Goal: Task Accomplishment & Management: Manage account settings

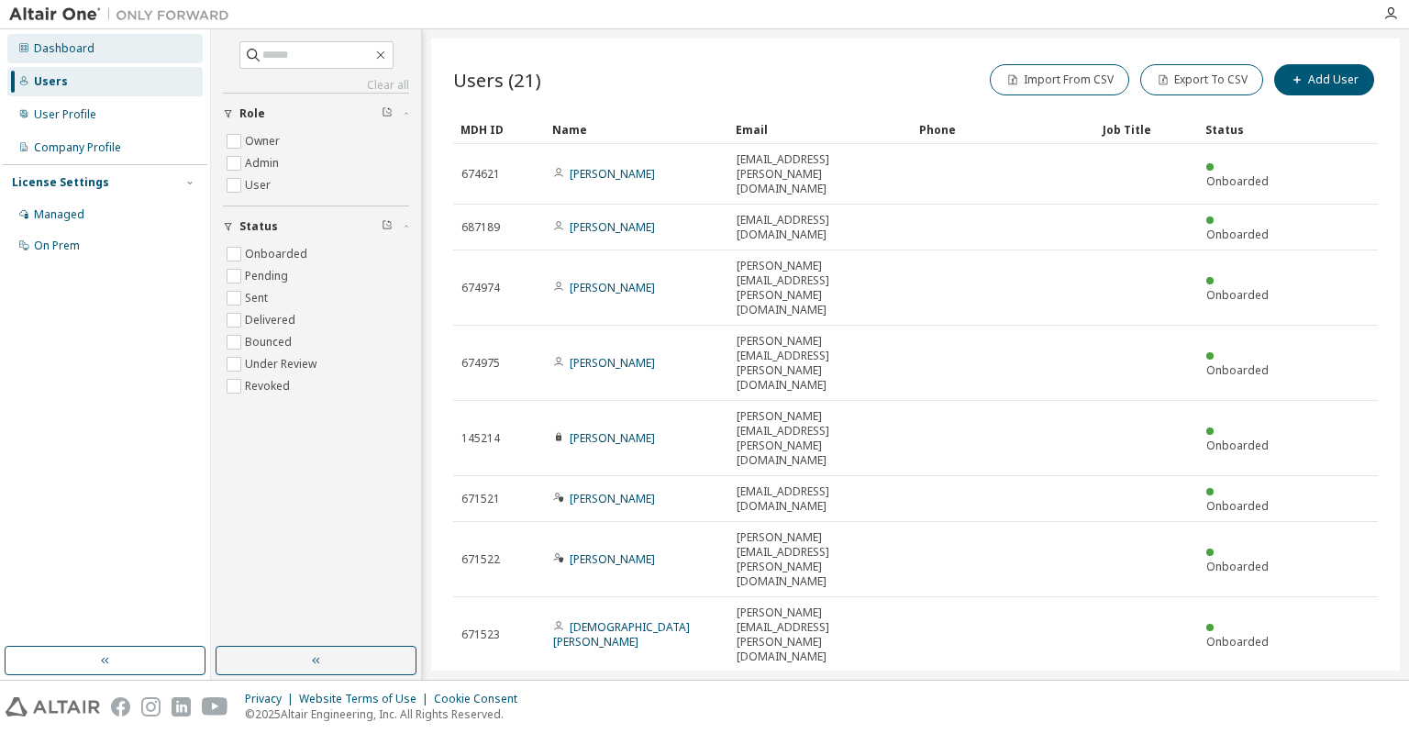
click at [65, 49] on div "Dashboard" at bounding box center [64, 48] width 61 height 15
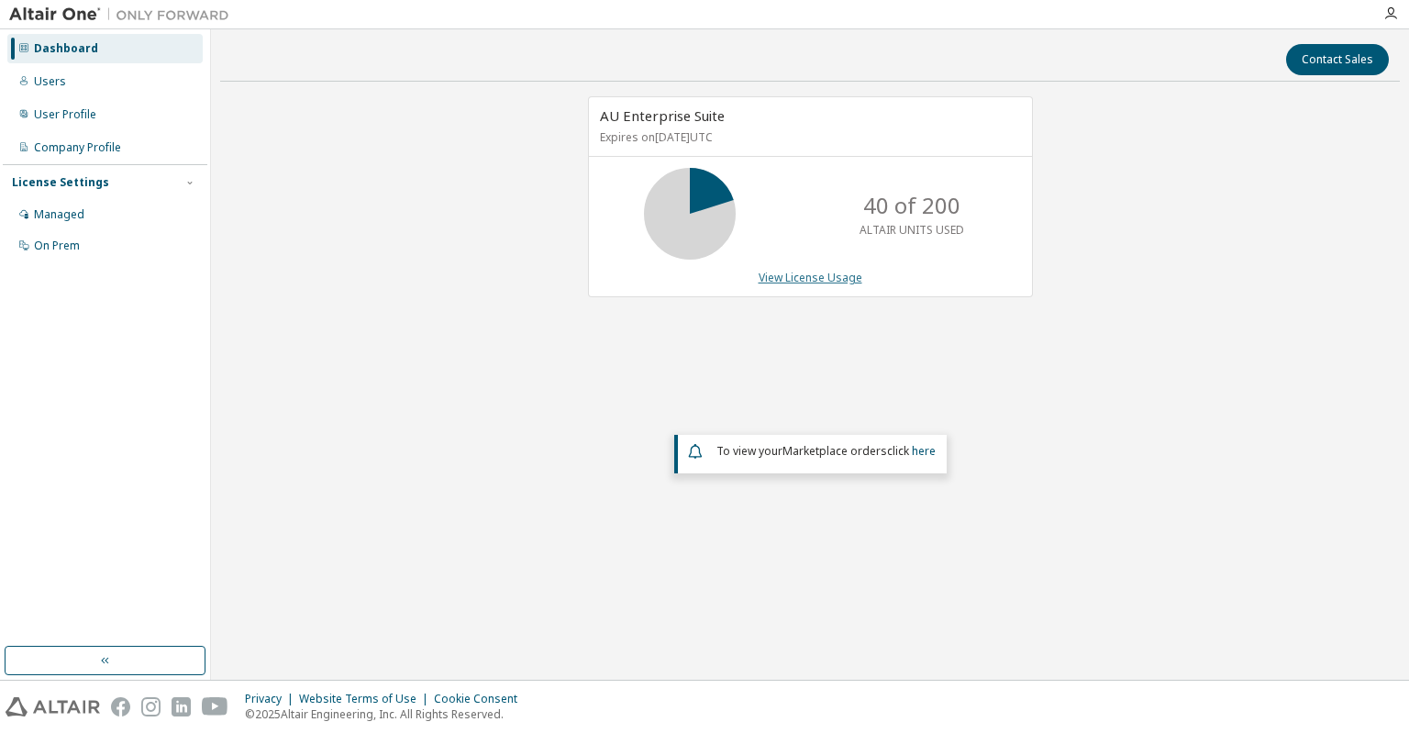
click at [799, 279] on link "View License Usage" at bounding box center [811, 278] width 104 height 16
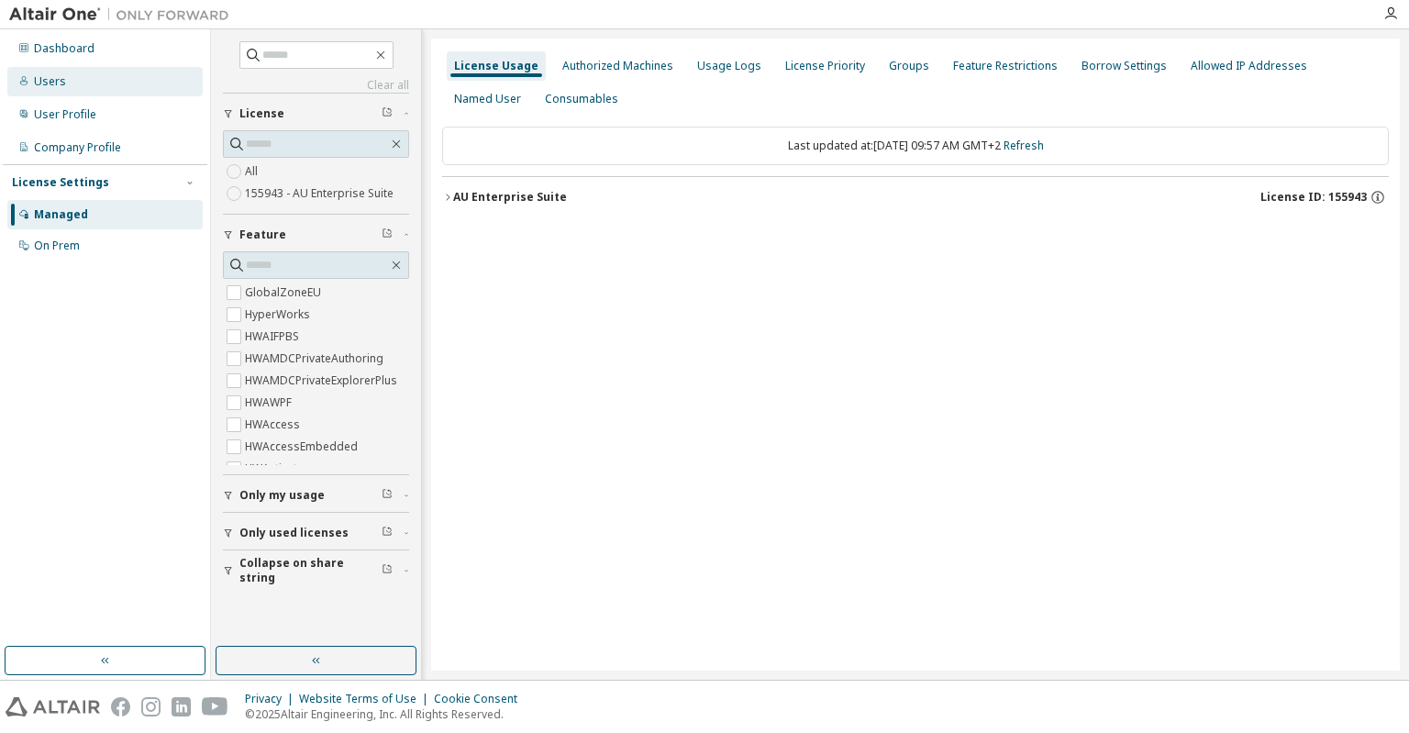
click at [52, 81] on div "Users" at bounding box center [50, 81] width 32 height 15
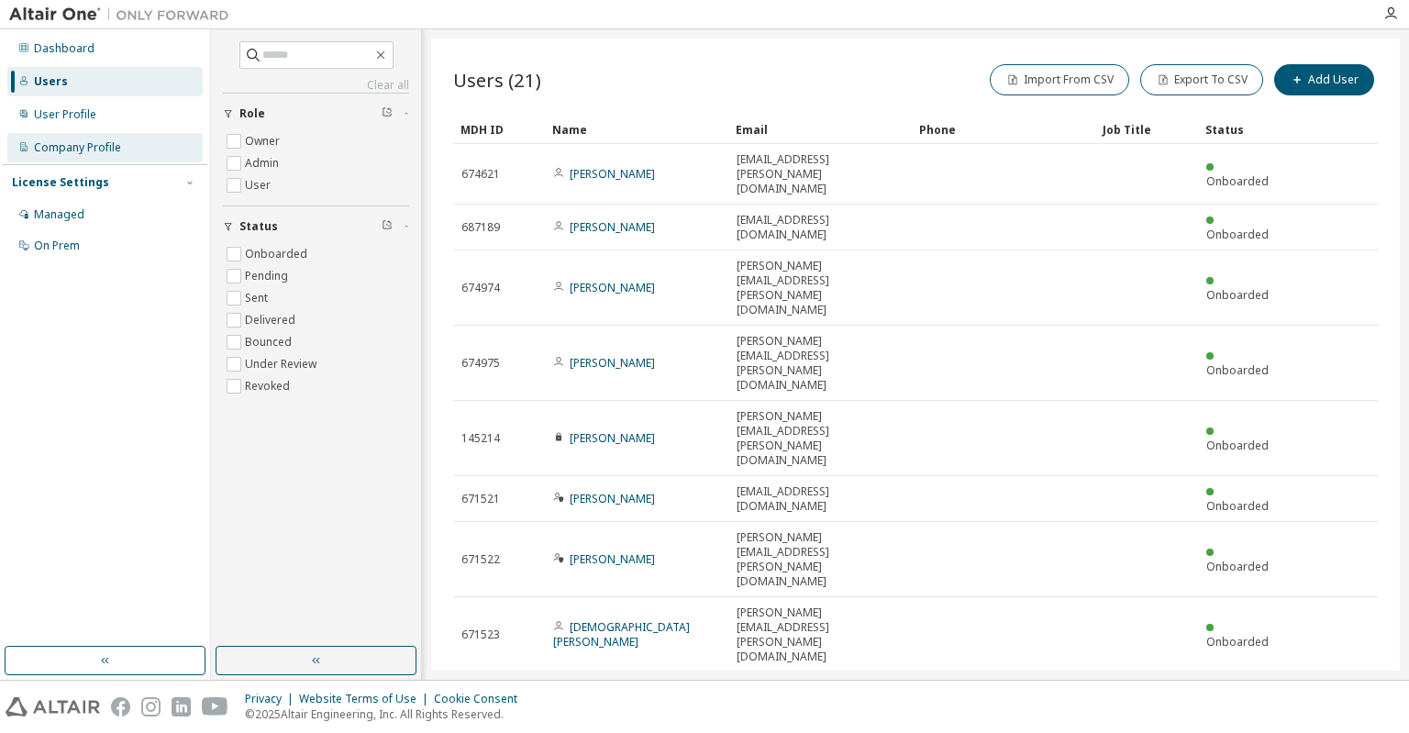
click at [60, 149] on div "Company Profile" at bounding box center [77, 147] width 87 height 15
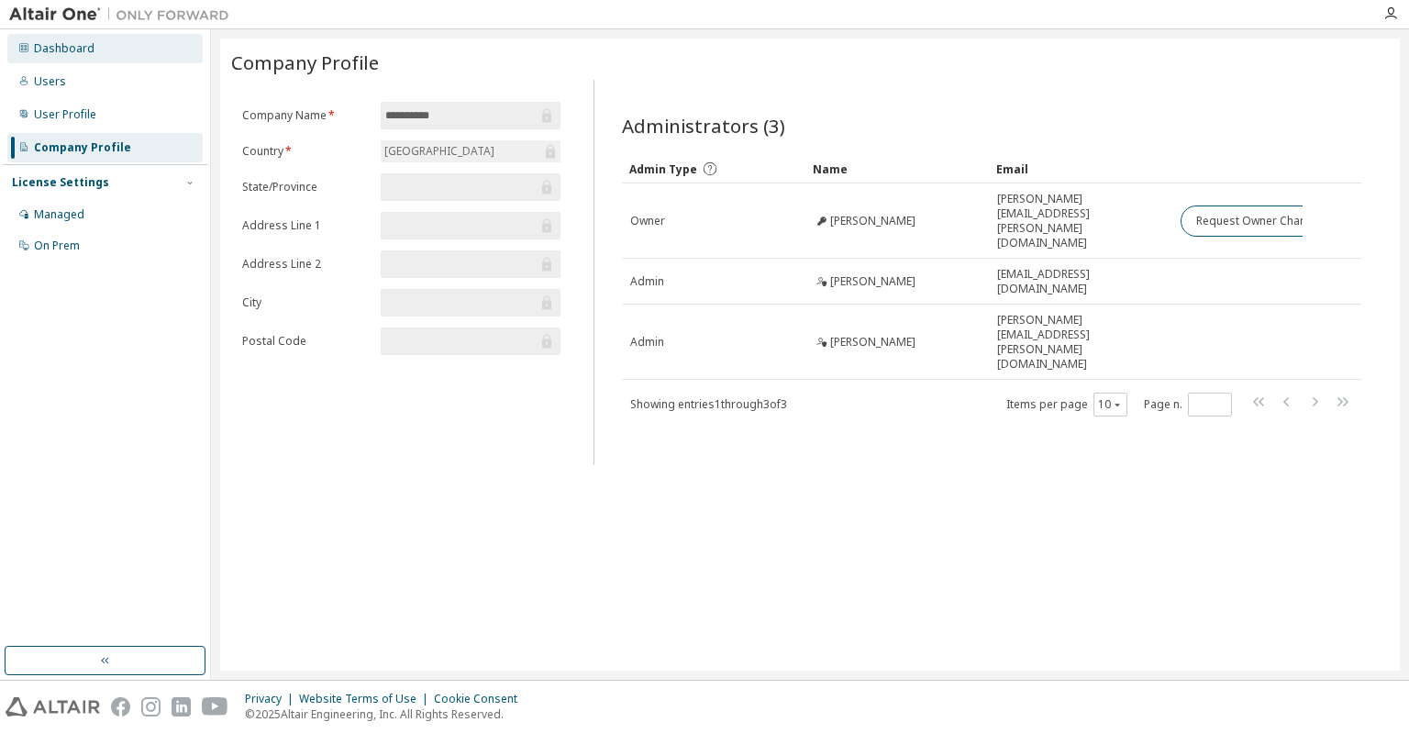
click at [62, 47] on div "Dashboard" at bounding box center [64, 48] width 61 height 15
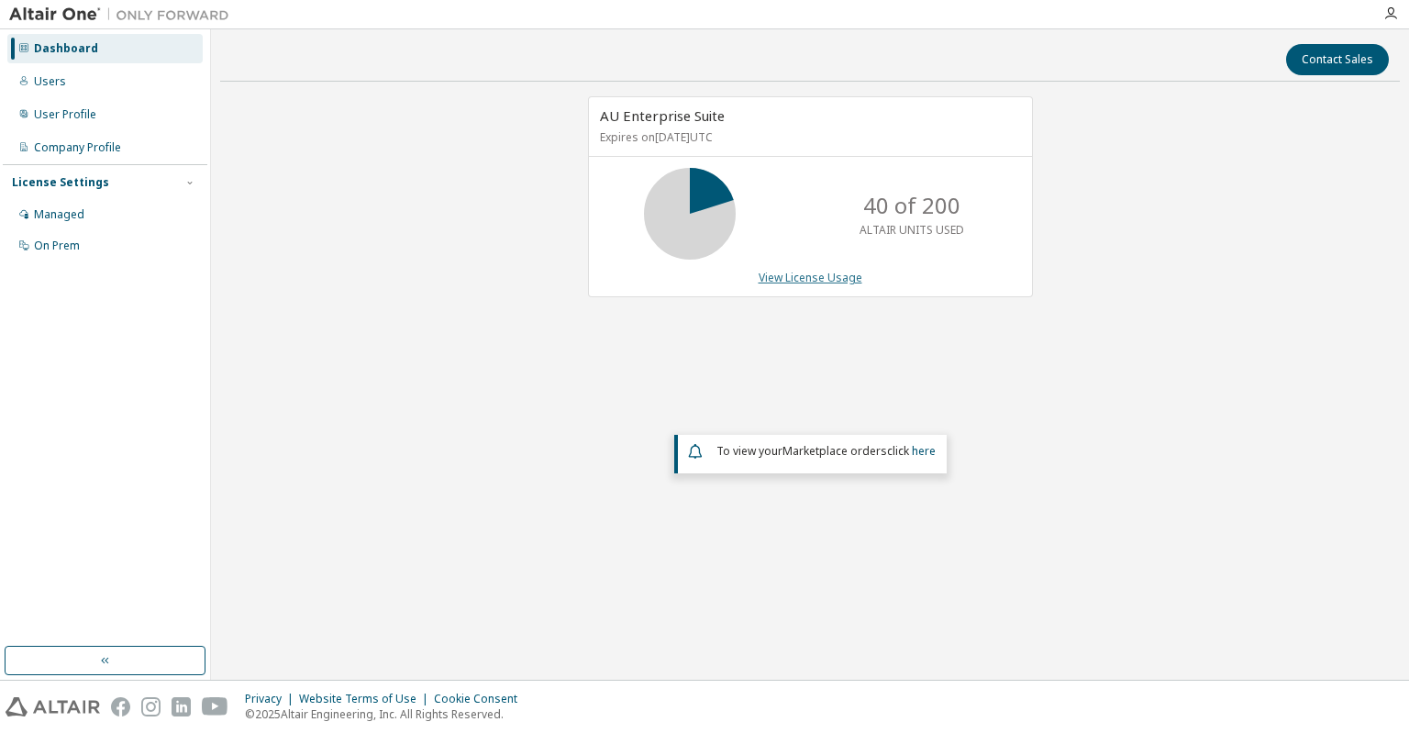
click at [831, 275] on link "View License Usage" at bounding box center [811, 278] width 104 height 16
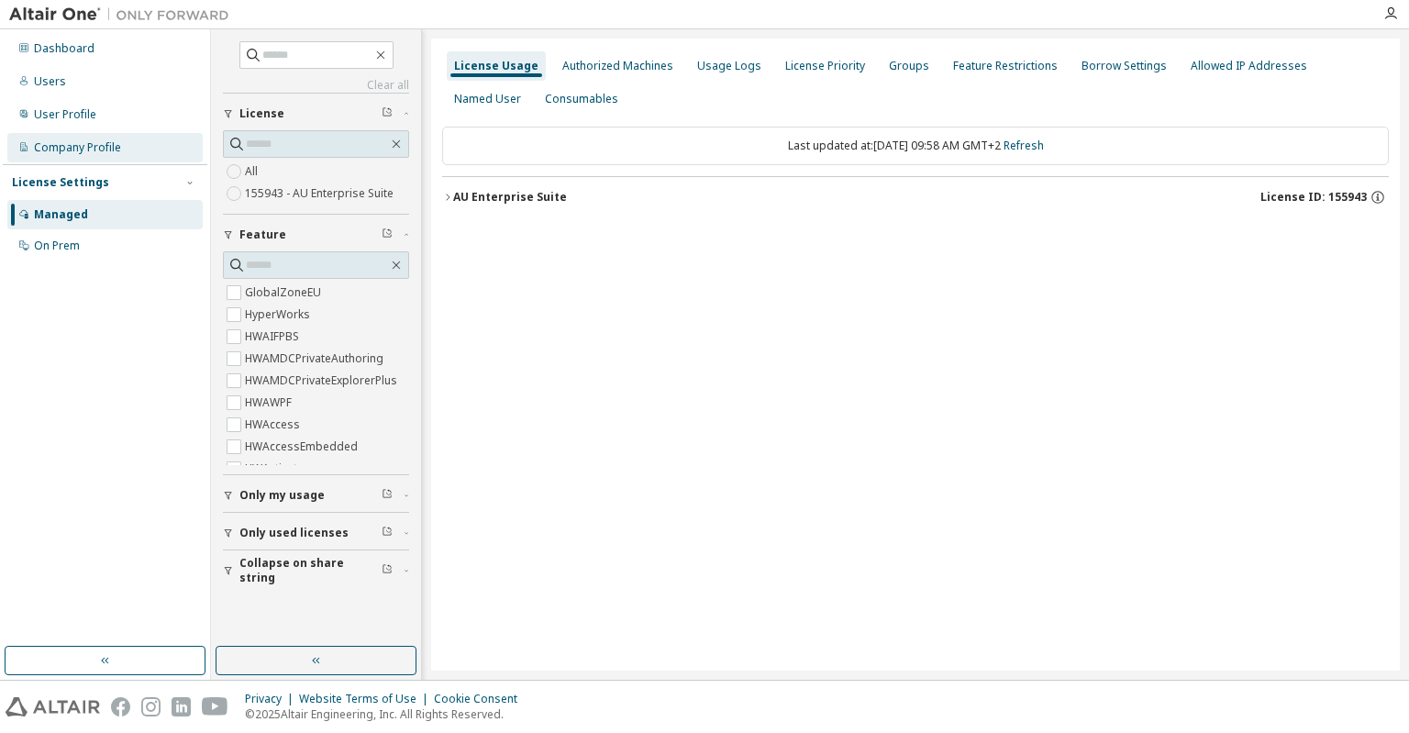
click at [72, 149] on div "Company Profile" at bounding box center [77, 147] width 87 height 15
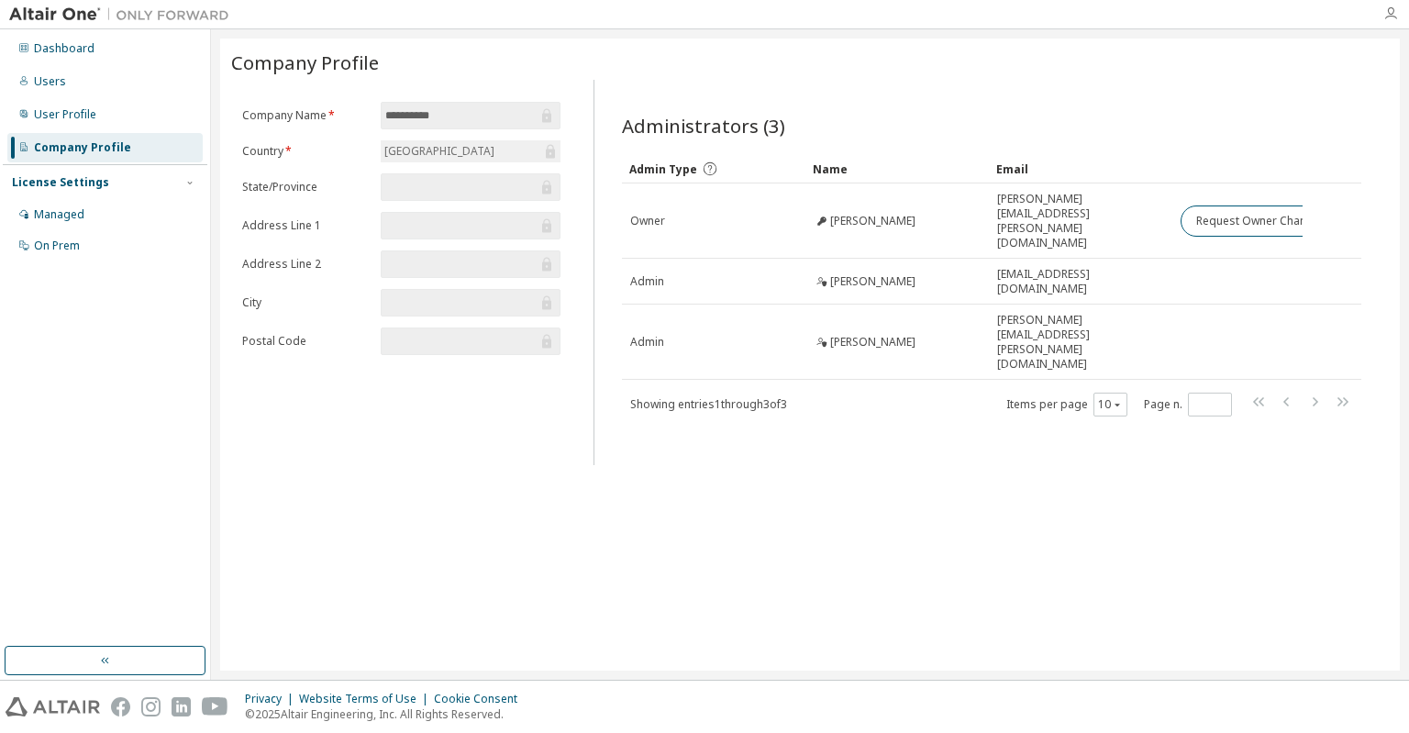
click at [1393, 18] on icon "button" at bounding box center [1391, 13] width 15 height 15
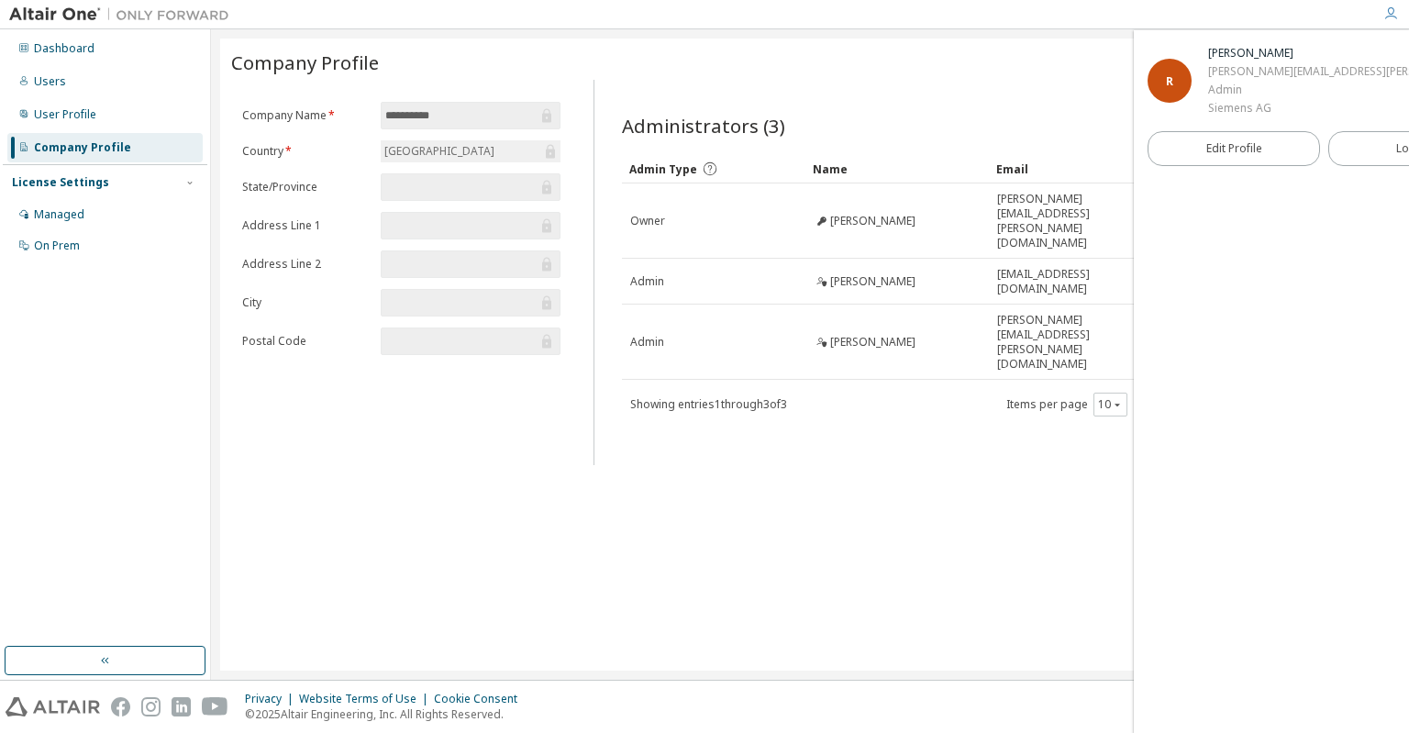
click at [1390, 17] on icon "button" at bounding box center [1391, 13] width 15 height 15
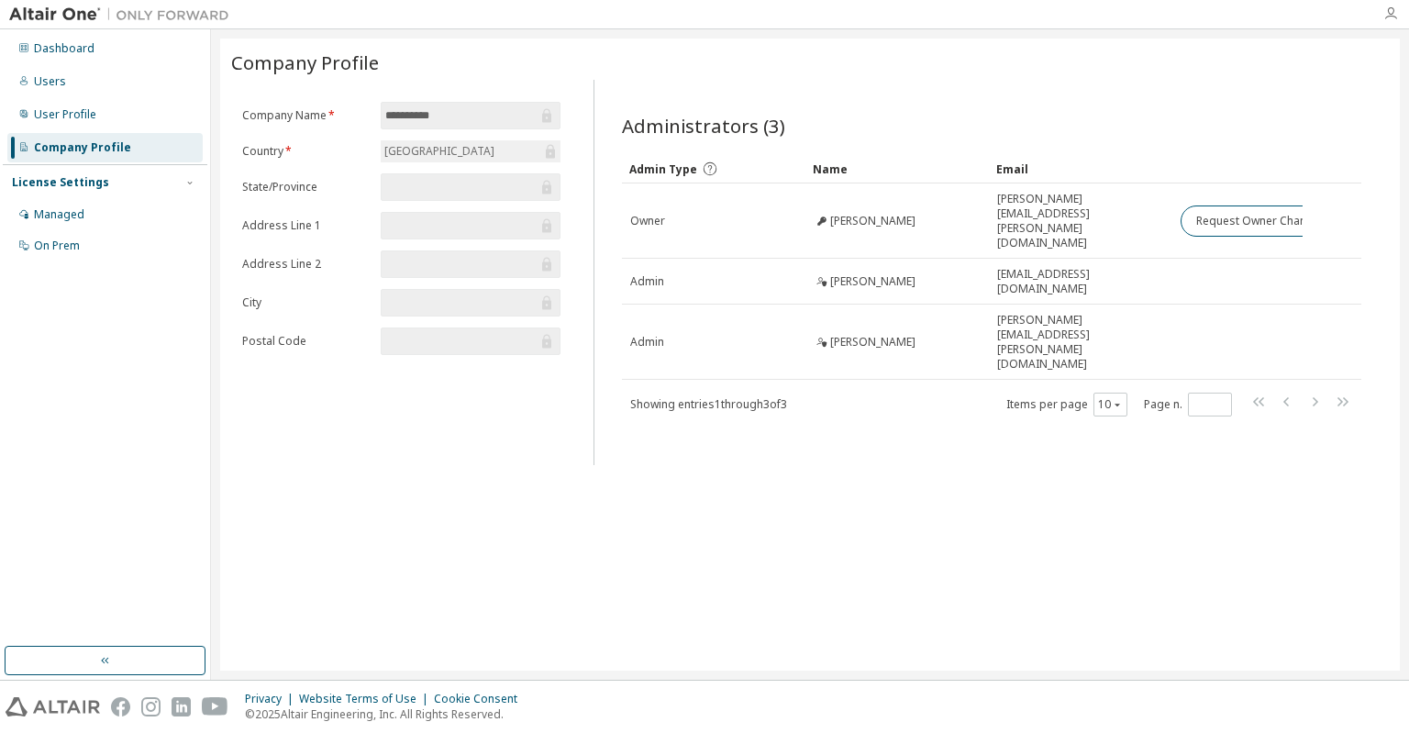
click at [1390, 17] on icon "button" at bounding box center [1391, 13] width 15 height 15
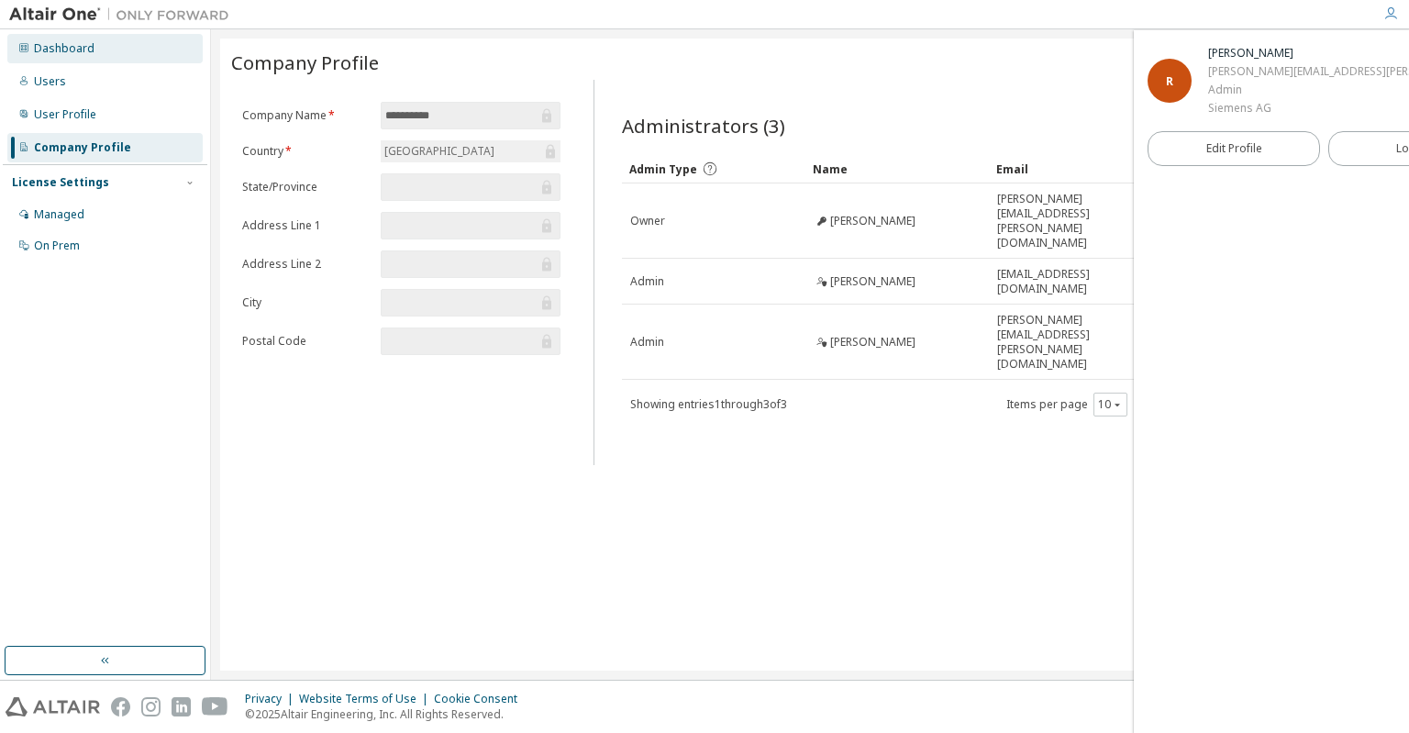
click at [52, 48] on div "Dashboard" at bounding box center [64, 48] width 61 height 15
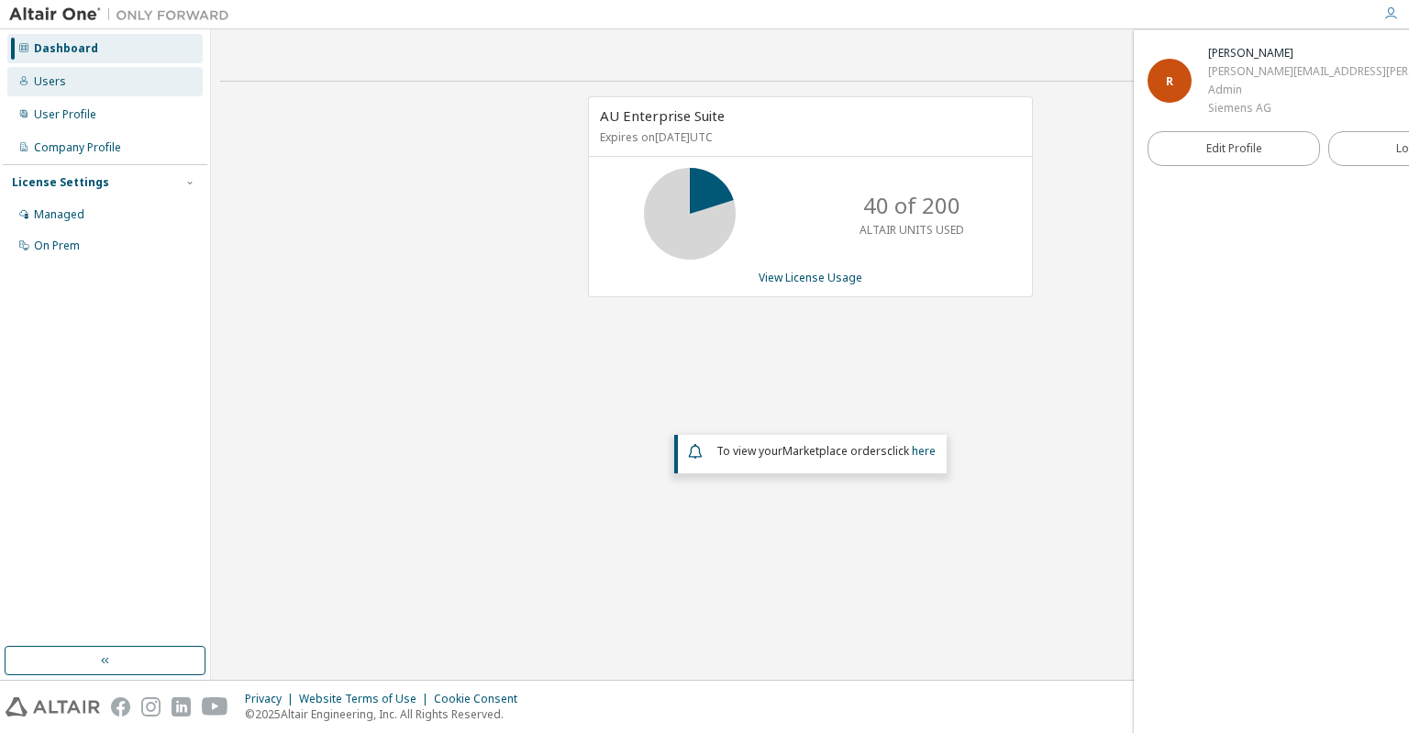
click at [45, 83] on div "Users" at bounding box center [50, 81] width 32 height 15
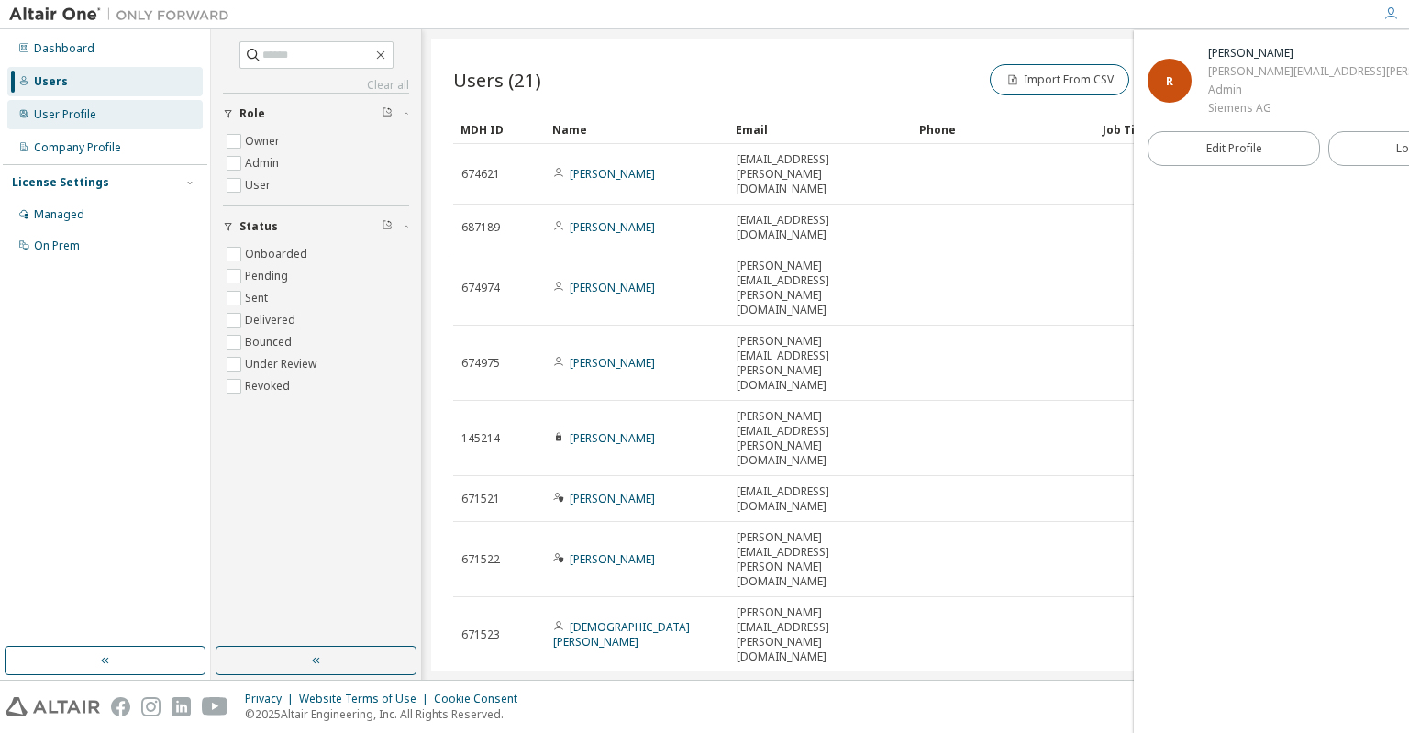
click at [58, 116] on div "User Profile" at bounding box center [65, 114] width 62 height 15
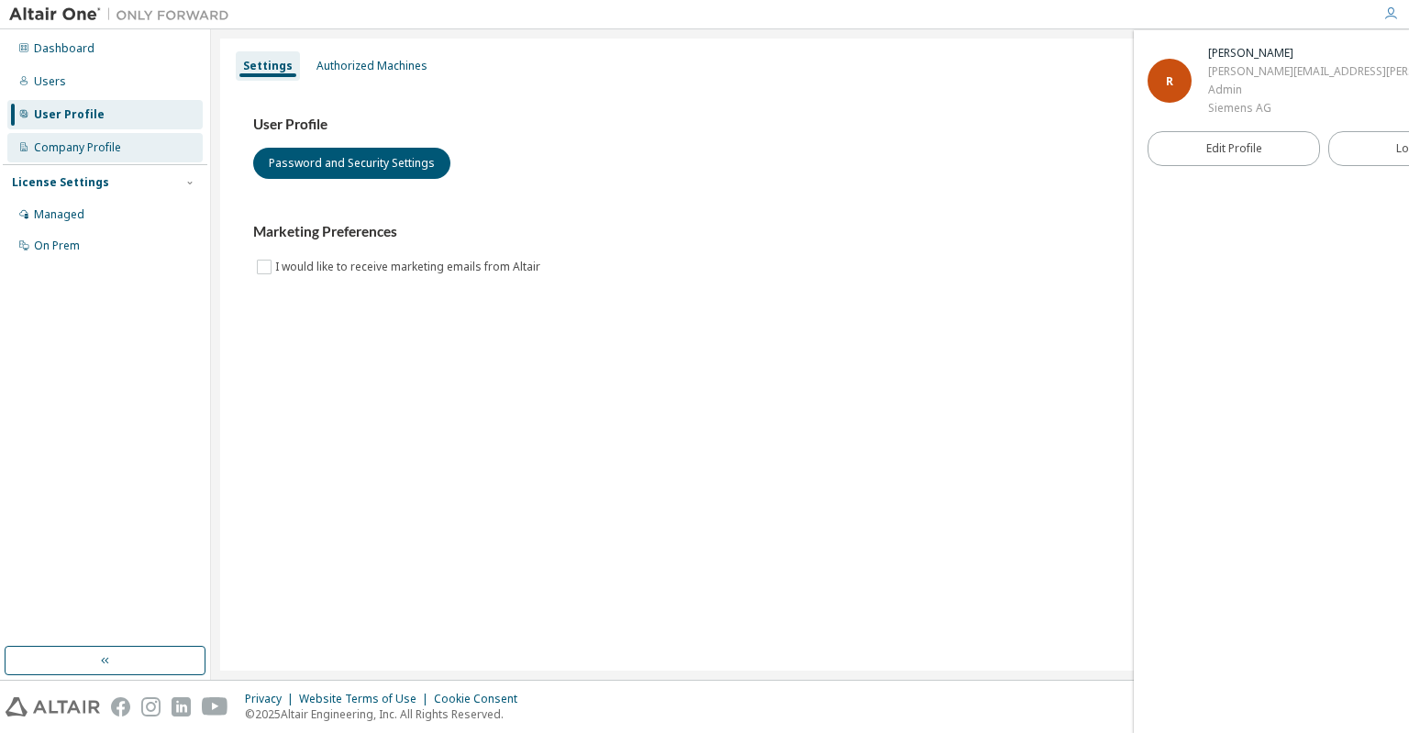
click at [74, 152] on div "Company Profile" at bounding box center [77, 147] width 87 height 15
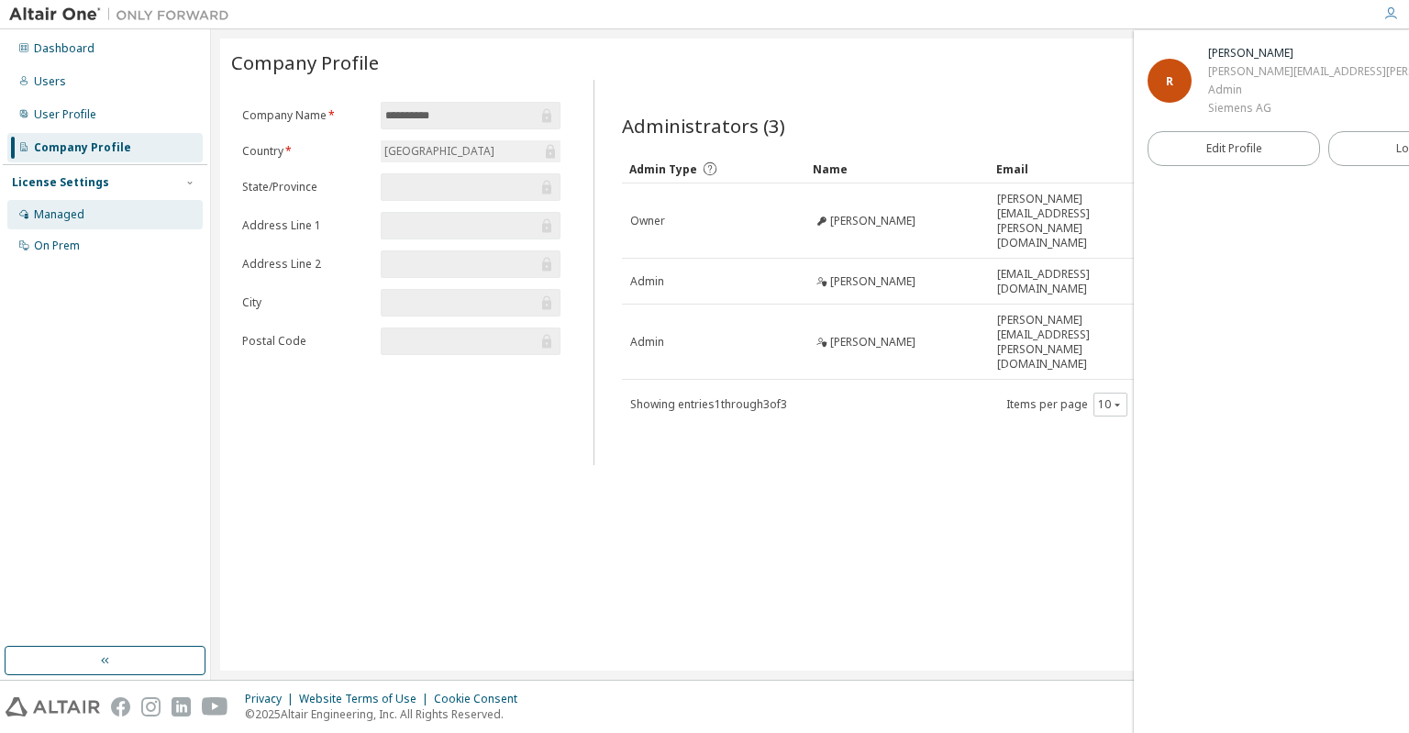
click at [74, 215] on div "Managed" at bounding box center [59, 214] width 50 height 15
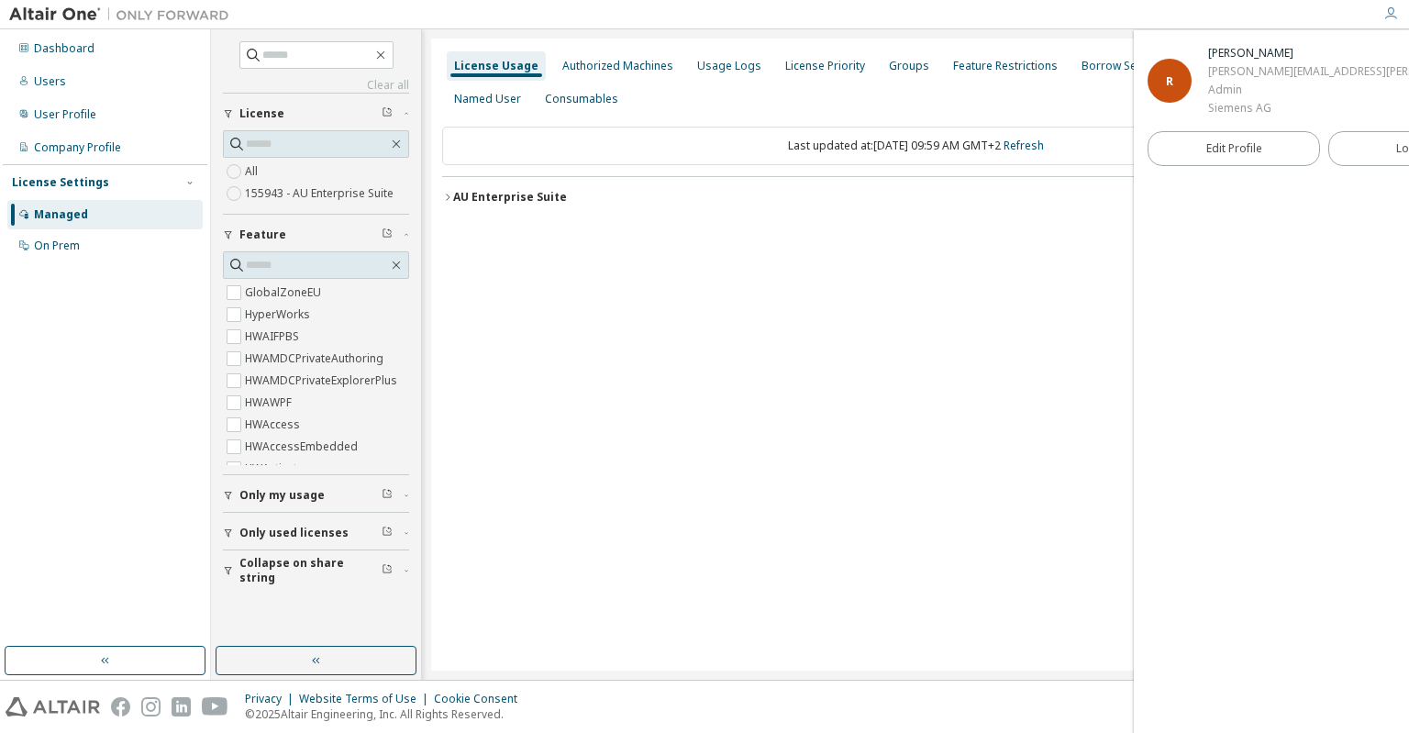
click at [306, 532] on span "Only used licenses" at bounding box center [294, 533] width 109 height 15
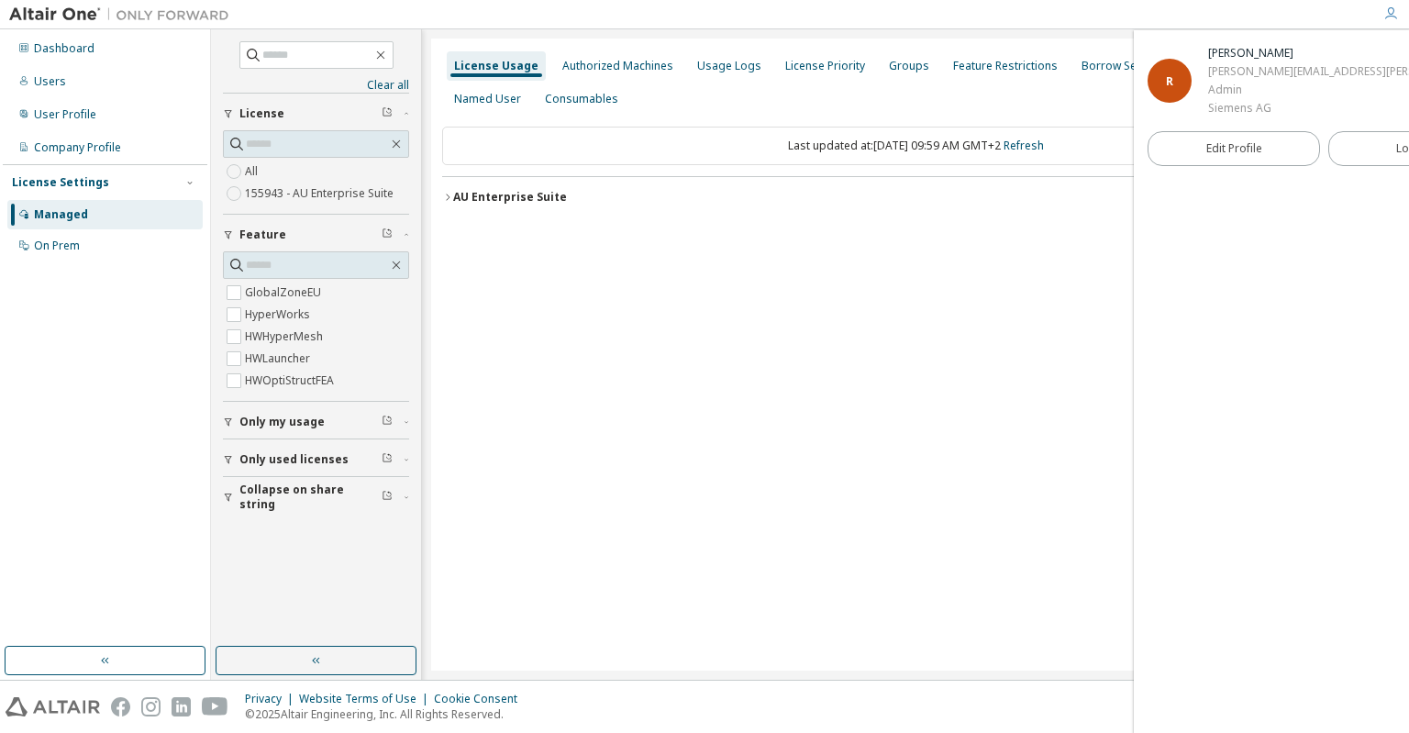
click at [229, 459] on icon "button" at bounding box center [228, 459] width 11 height 11
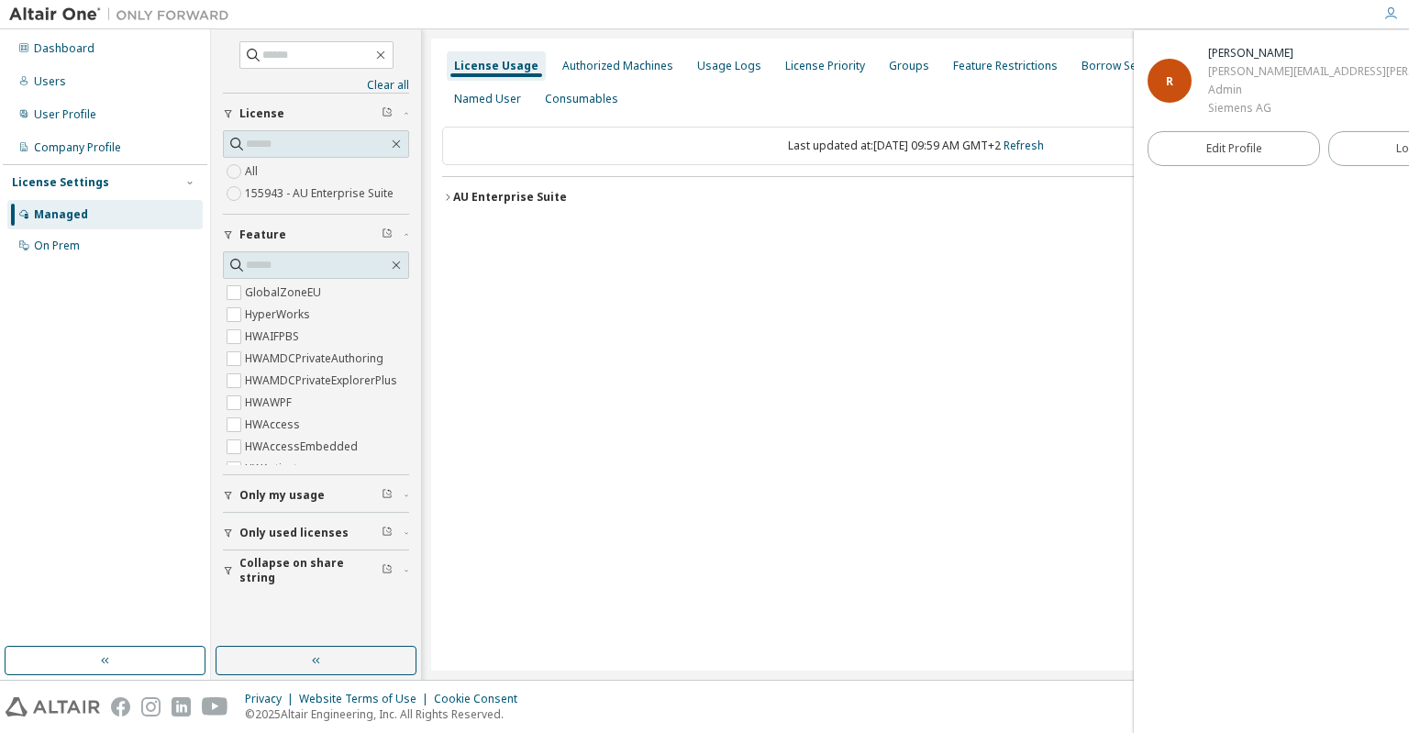
click at [77, 10] on img at bounding box center [123, 15] width 229 height 18
click at [1394, 17] on icon "button" at bounding box center [1391, 13] width 15 height 15
click at [1215, 152] on span "Edit Profile" at bounding box center [1235, 148] width 56 height 15
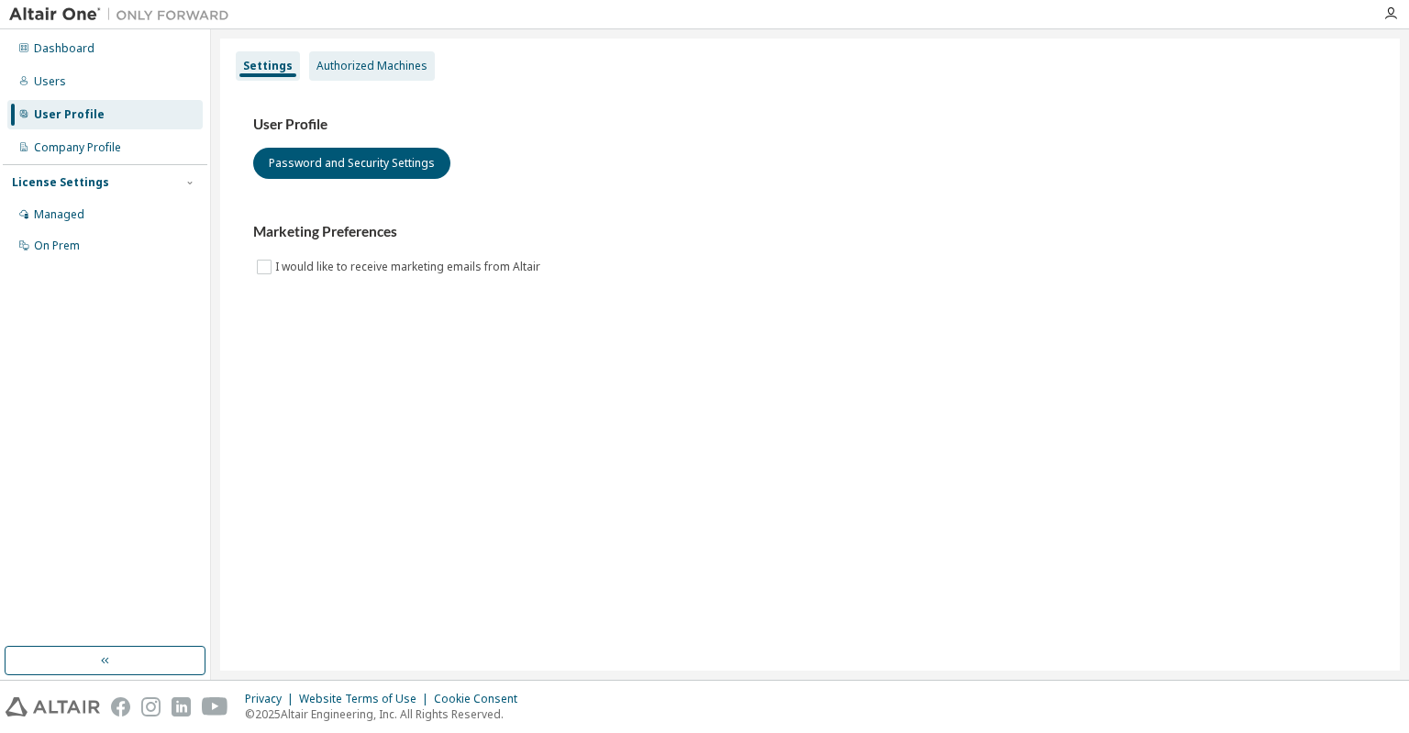
click at [369, 69] on div "Authorized Machines" at bounding box center [372, 66] width 111 height 15
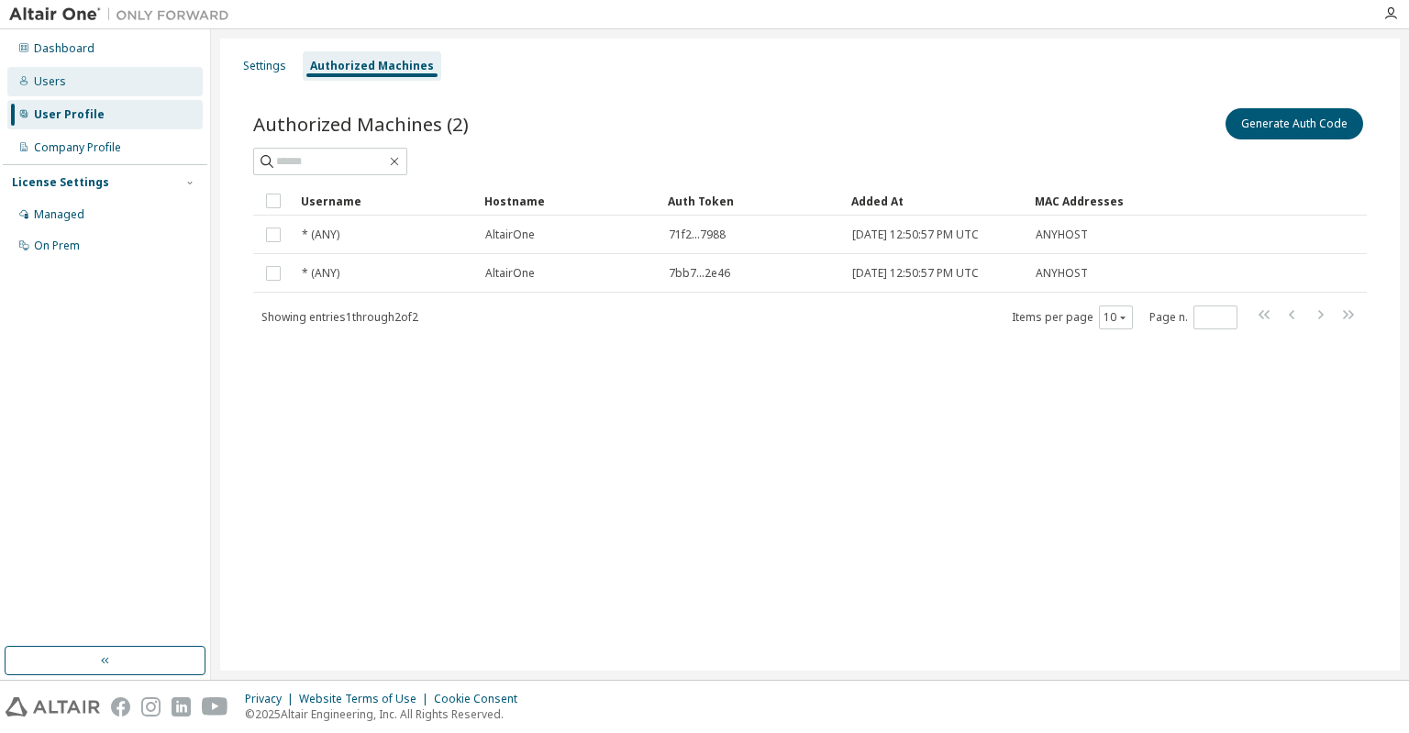
click at [52, 79] on div "Users" at bounding box center [50, 81] width 32 height 15
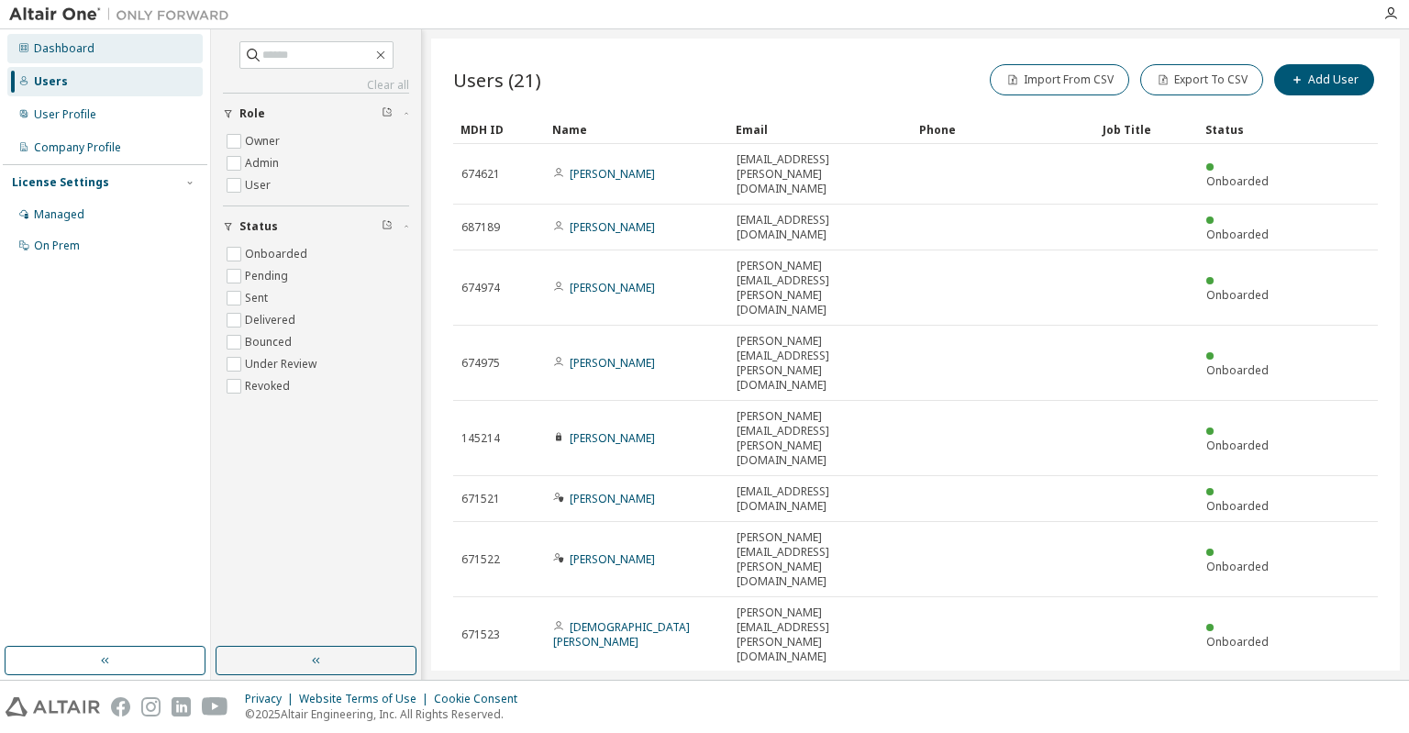
click at [50, 50] on div "Dashboard" at bounding box center [64, 48] width 61 height 15
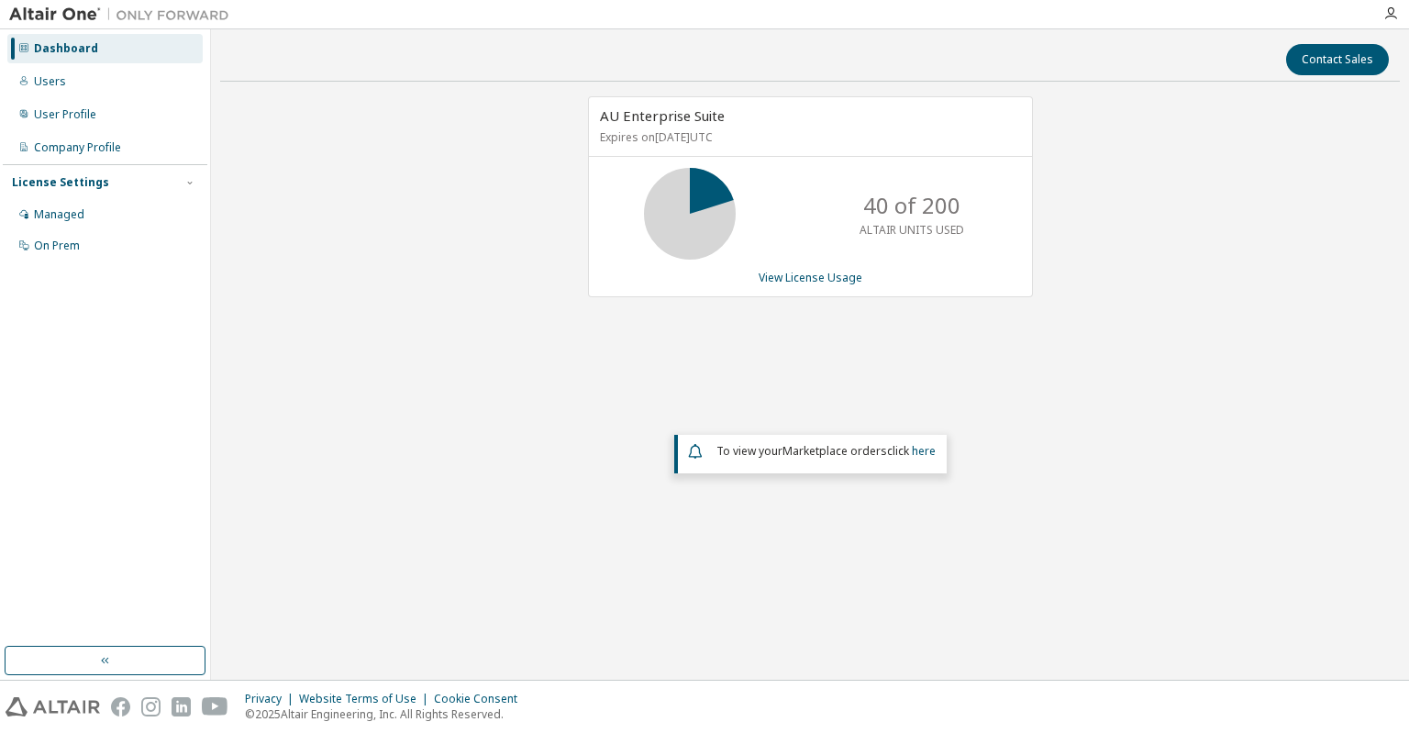
click at [922, 233] on p "ALTAIR UNITS USED" at bounding box center [912, 230] width 105 height 16
click at [925, 211] on p "40 of 200" at bounding box center [911, 205] width 97 height 31
click at [798, 275] on link "View License Usage" at bounding box center [811, 278] width 104 height 16
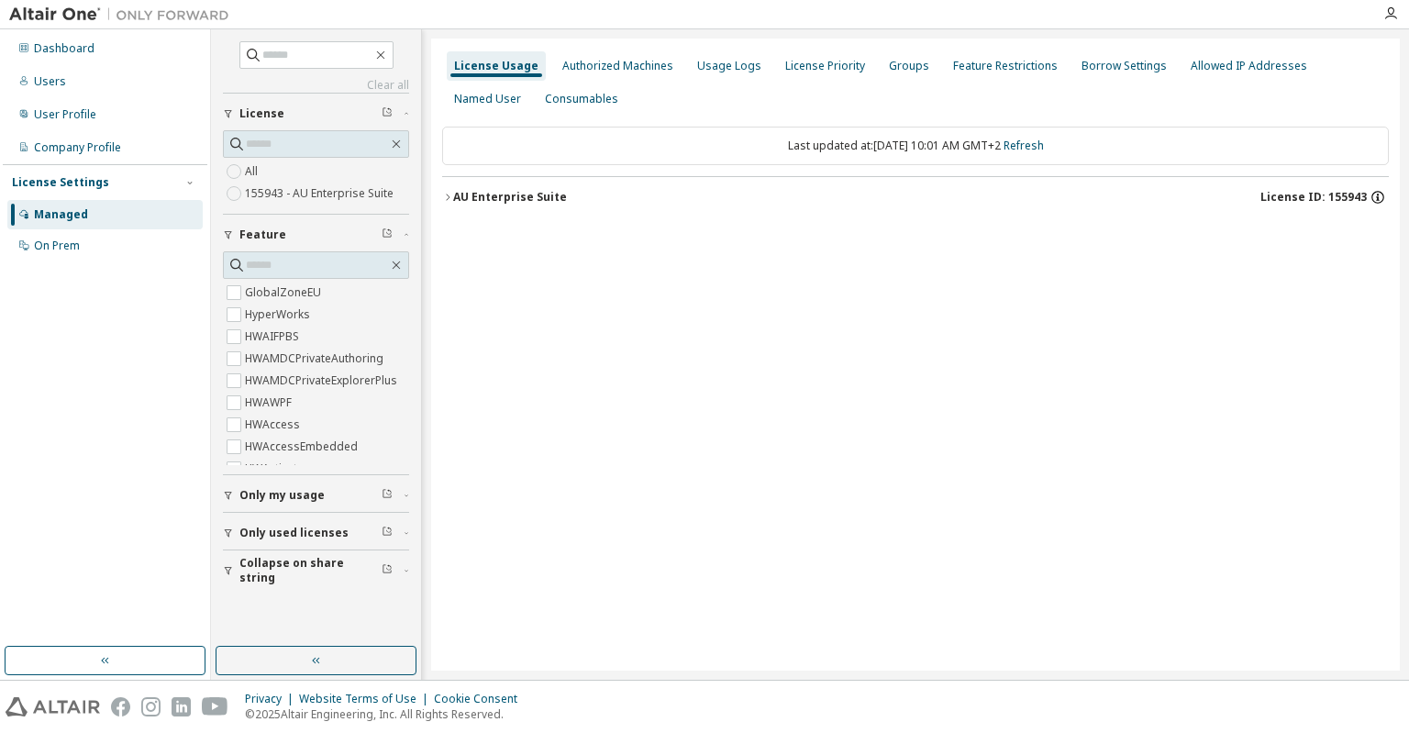
click at [1379, 196] on icon "button" at bounding box center [1378, 197] width 17 height 17
